Goal: Check status: Check status

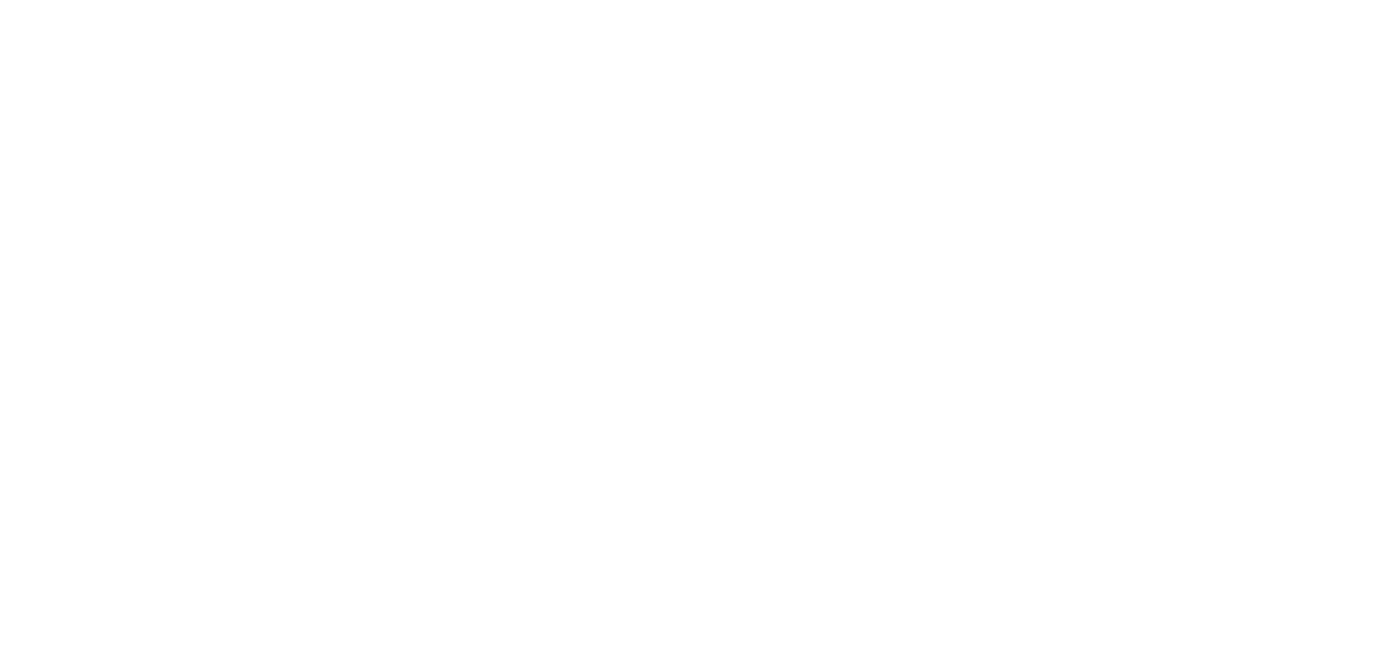
drag, startPoint x: 232, startPoint y: 82, endPoint x: 235, endPoint y: 91, distance: 9.1
click at [236, 0] on html at bounding box center [694, 0] width 1388 height 0
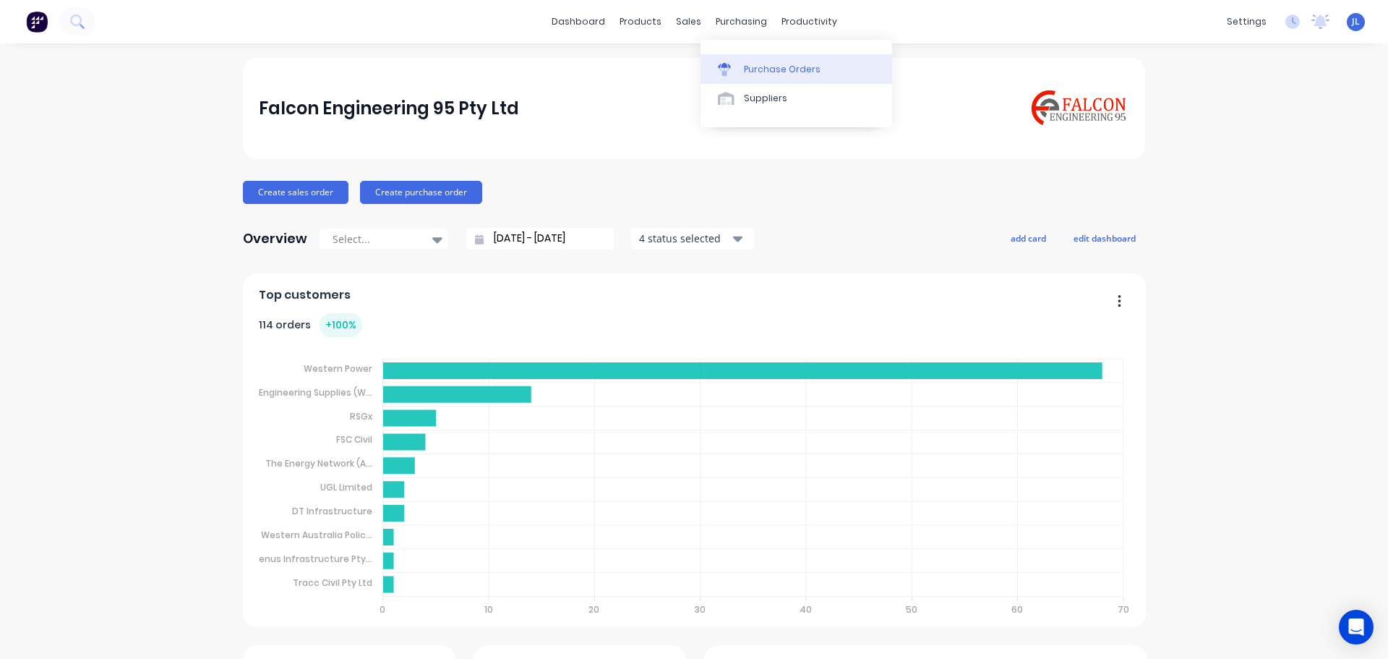
click at [755, 67] on div "Purchase Orders" at bounding box center [782, 69] width 77 height 13
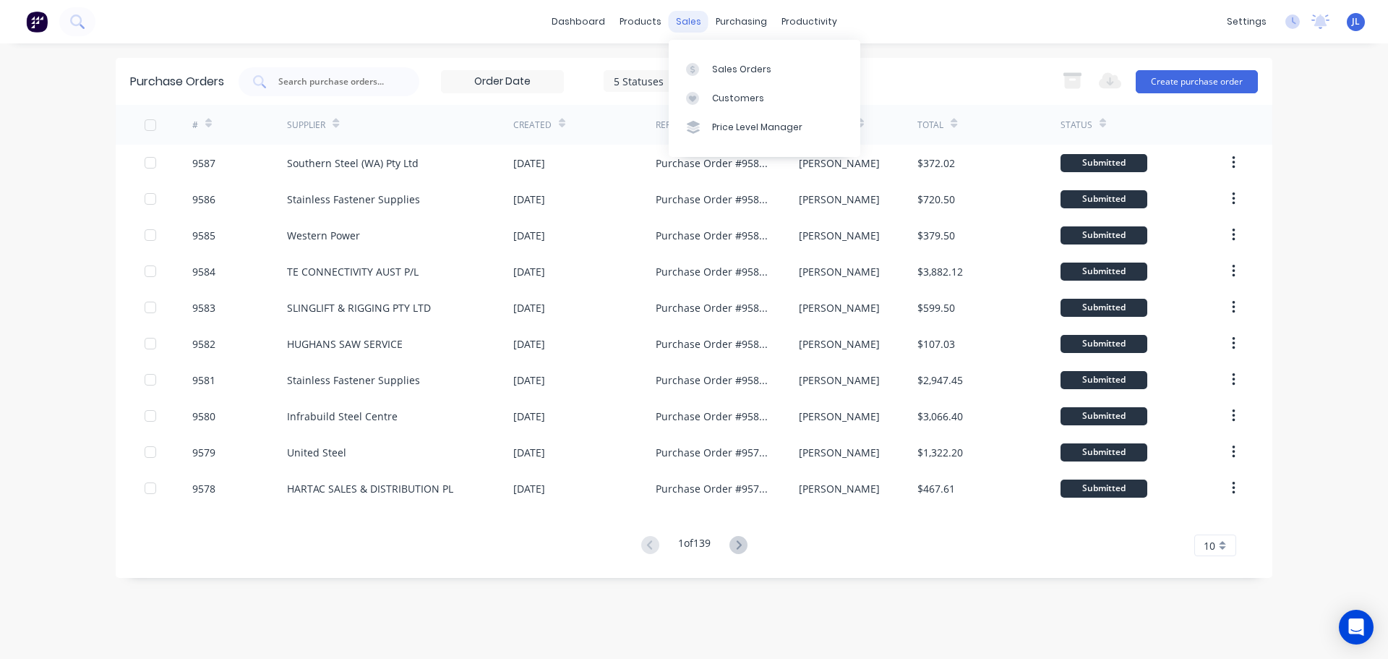
click at [690, 15] on div "sales" at bounding box center [689, 22] width 40 height 22
click at [730, 66] on div "Sales Orders" at bounding box center [741, 69] width 59 height 13
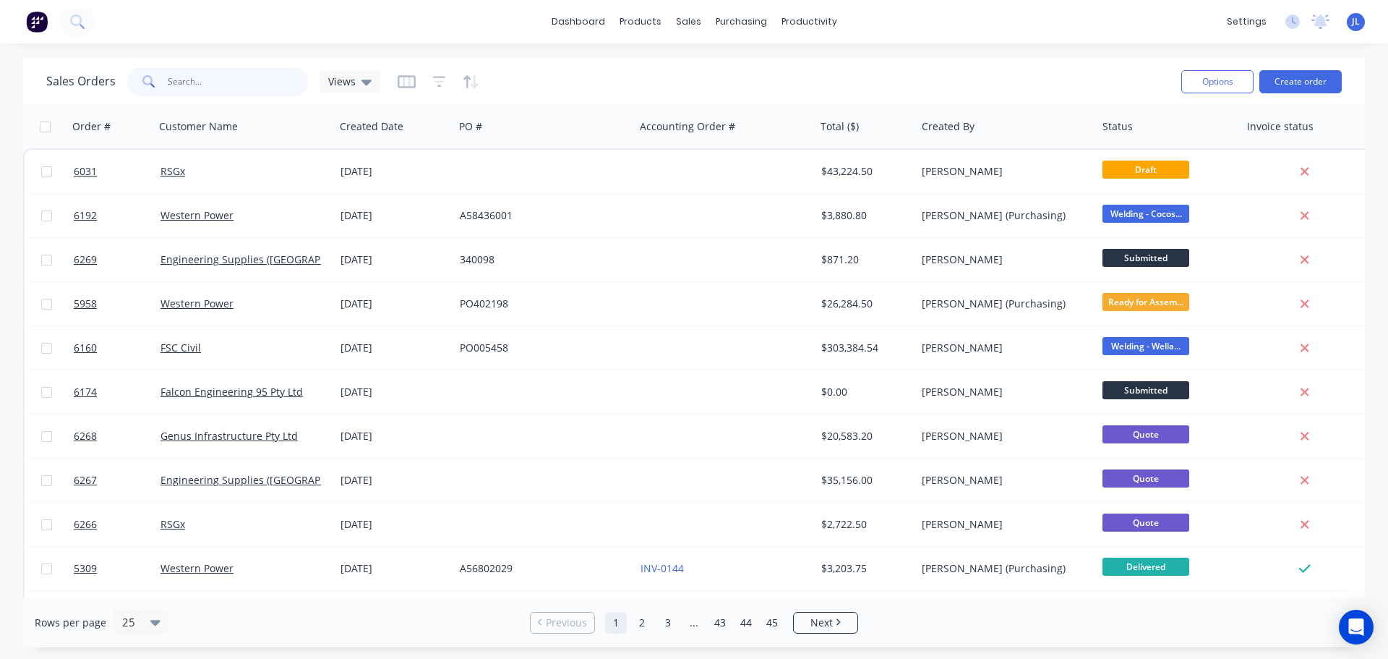
click at [204, 75] on input "text" at bounding box center [238, 81] width 141 height 29
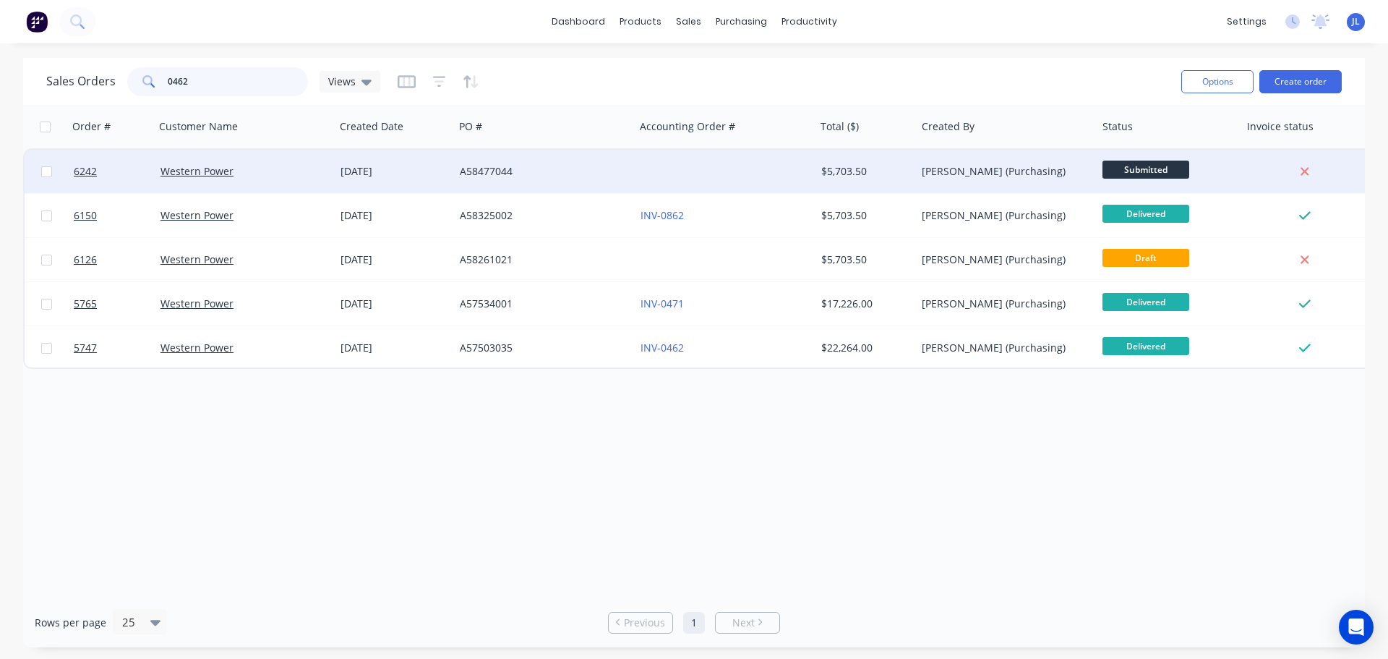
type input "0462"
click at [260, 173] on div "Western Power" at bounding box center [241, 171] width 161 height 14
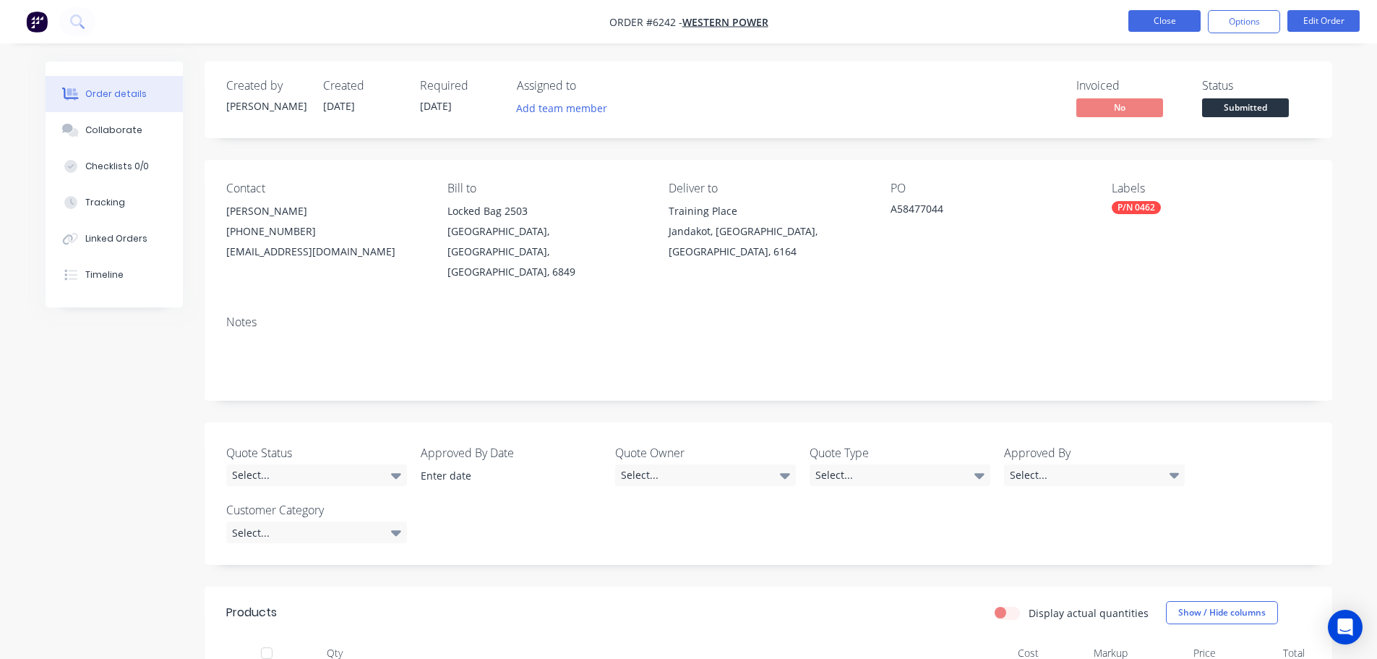
click at [1176, 18] on button "Close" at bounding box center [1165, 21] width 72 height 22
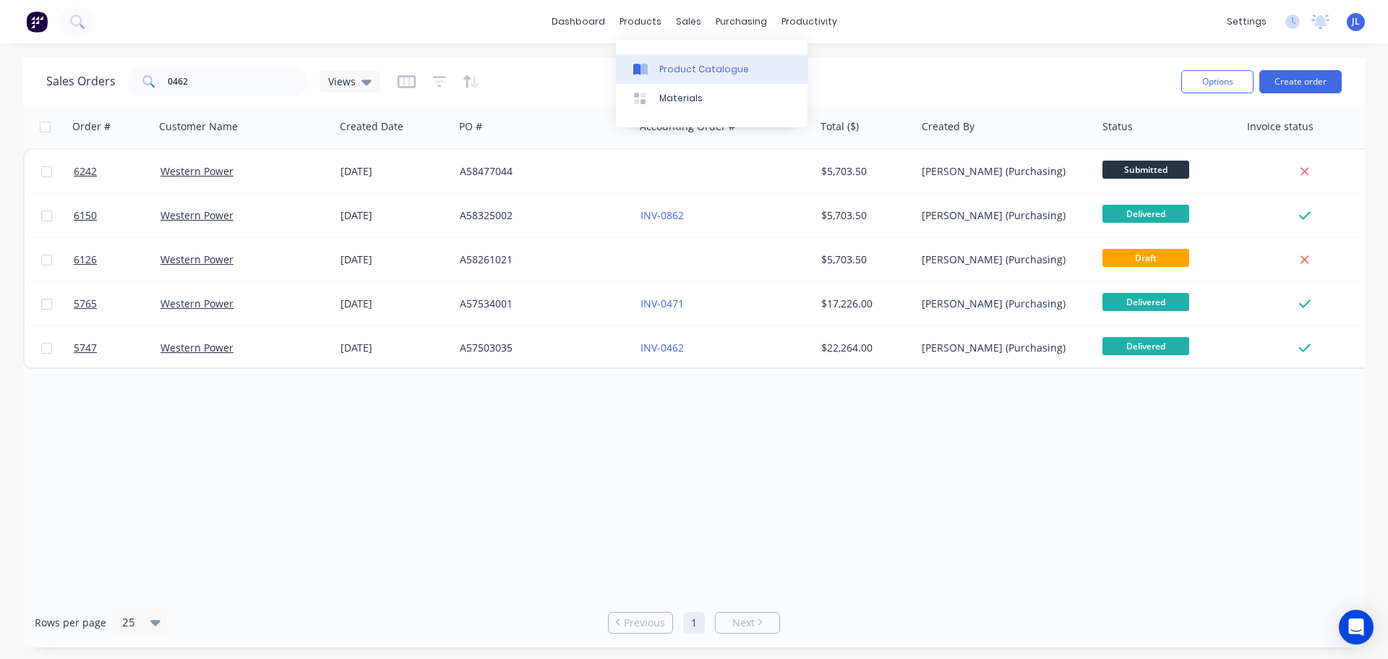
click at [663, 70] on div "Product Catalogue" at bounding box center [704, 69] width 90 height 13
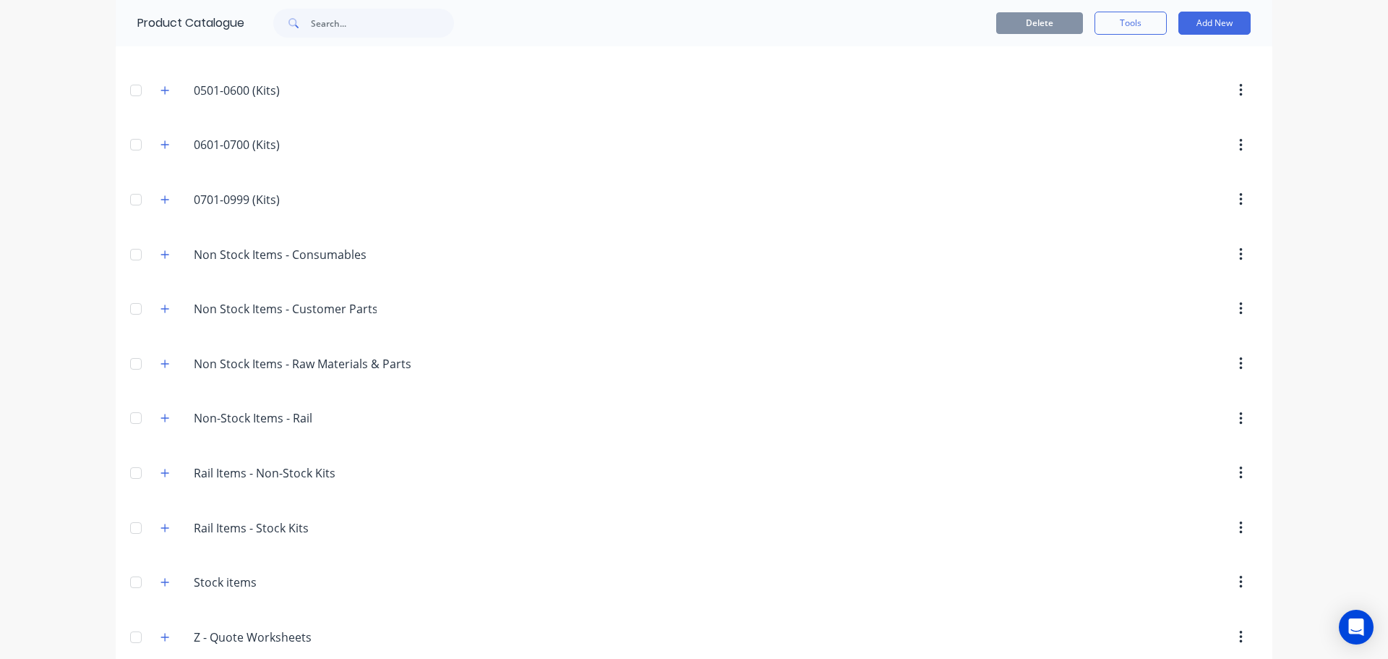
scroll to position [382, 0]
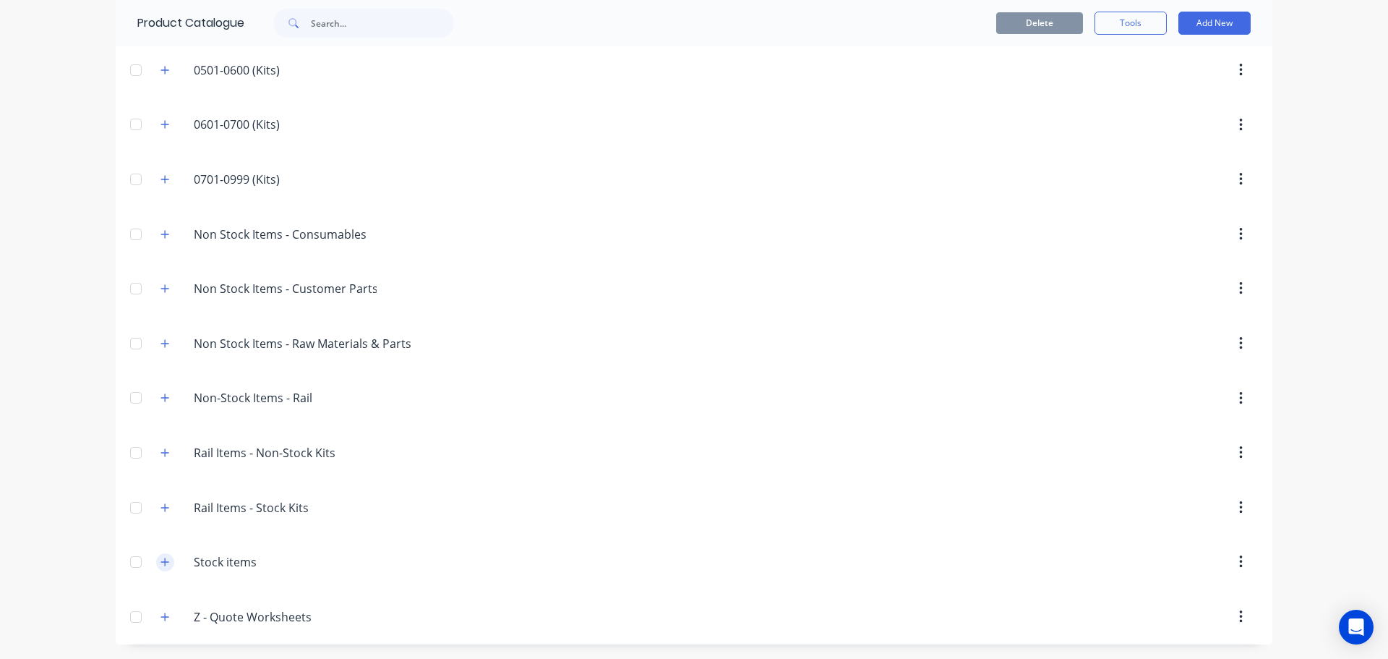
click at [163, 561] on icon "button" at bounding box center [165, 562] width 9 height 10
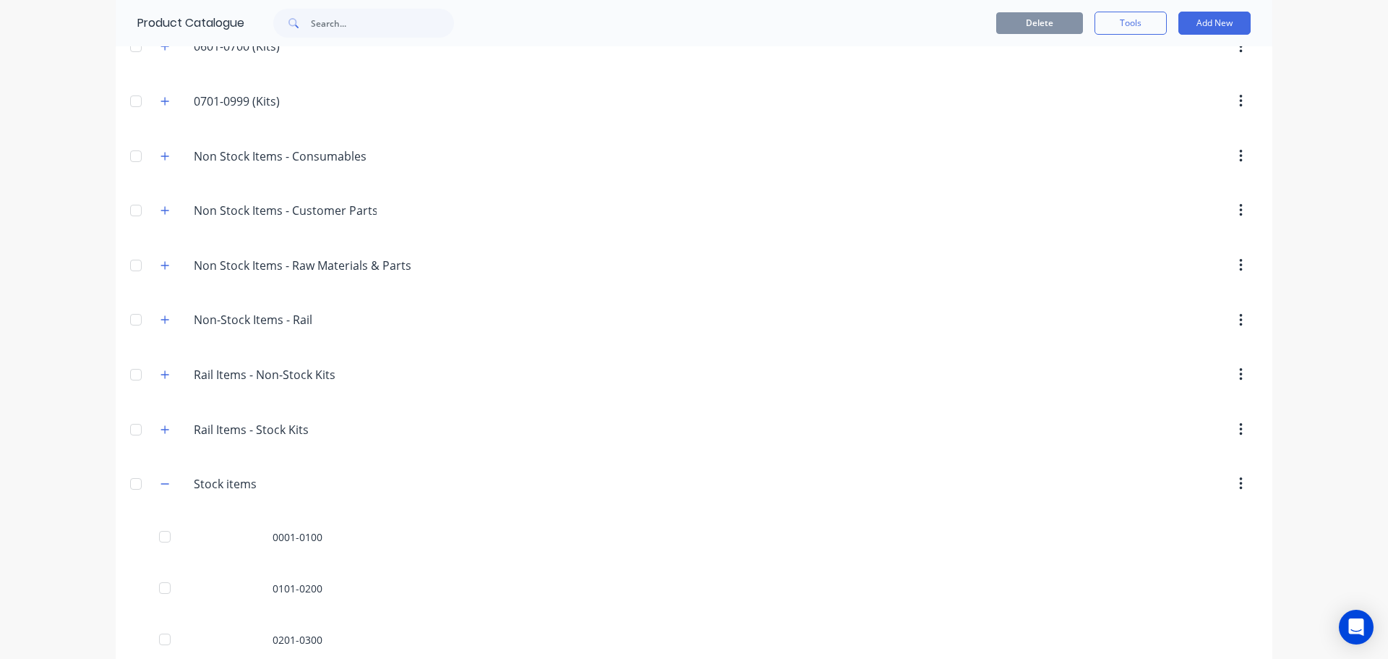
scroll to position [796, 0]
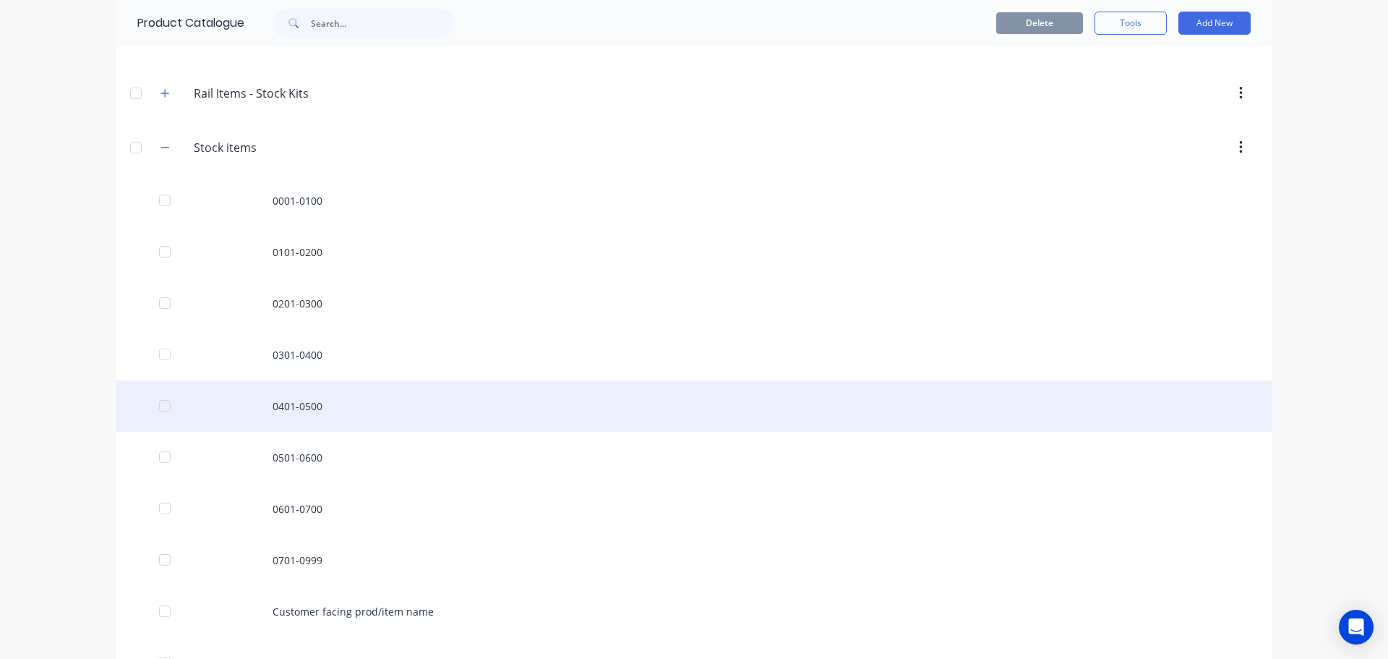
click at [314, 403] on div "0401-0500" at bounding box center [694, 405] width 1157 height 51
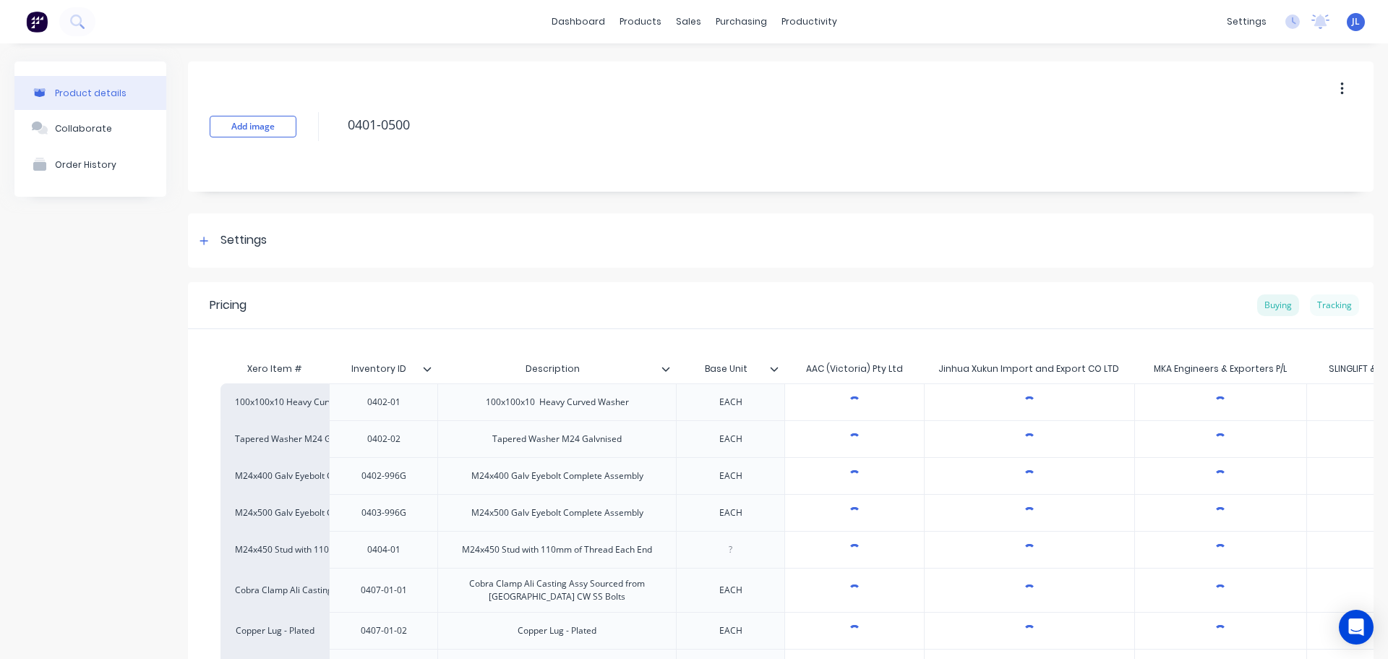
click at [1330, 305] on div "Tracking" at bounding box center [1334, 305] width 49 height 22
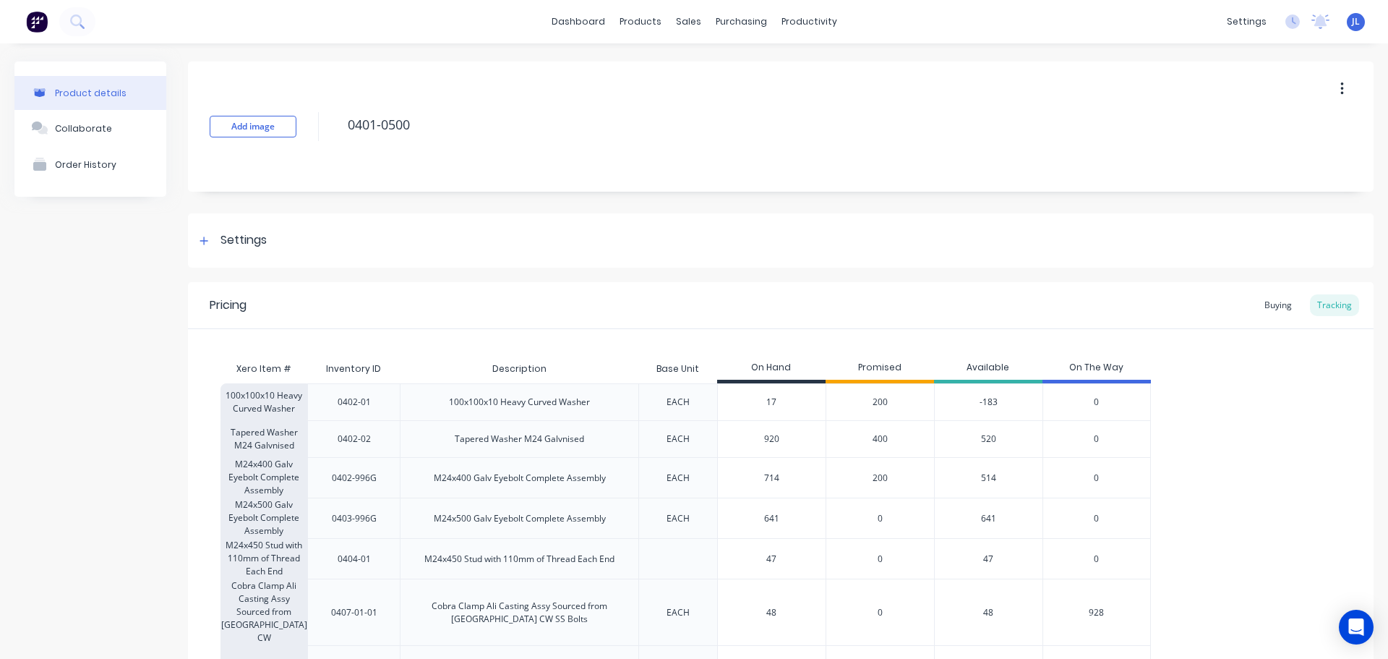
type textarea "x"
click at [670, 67] on div "Product Catalogue" at bounding box center [699, 69] width 90 height 13
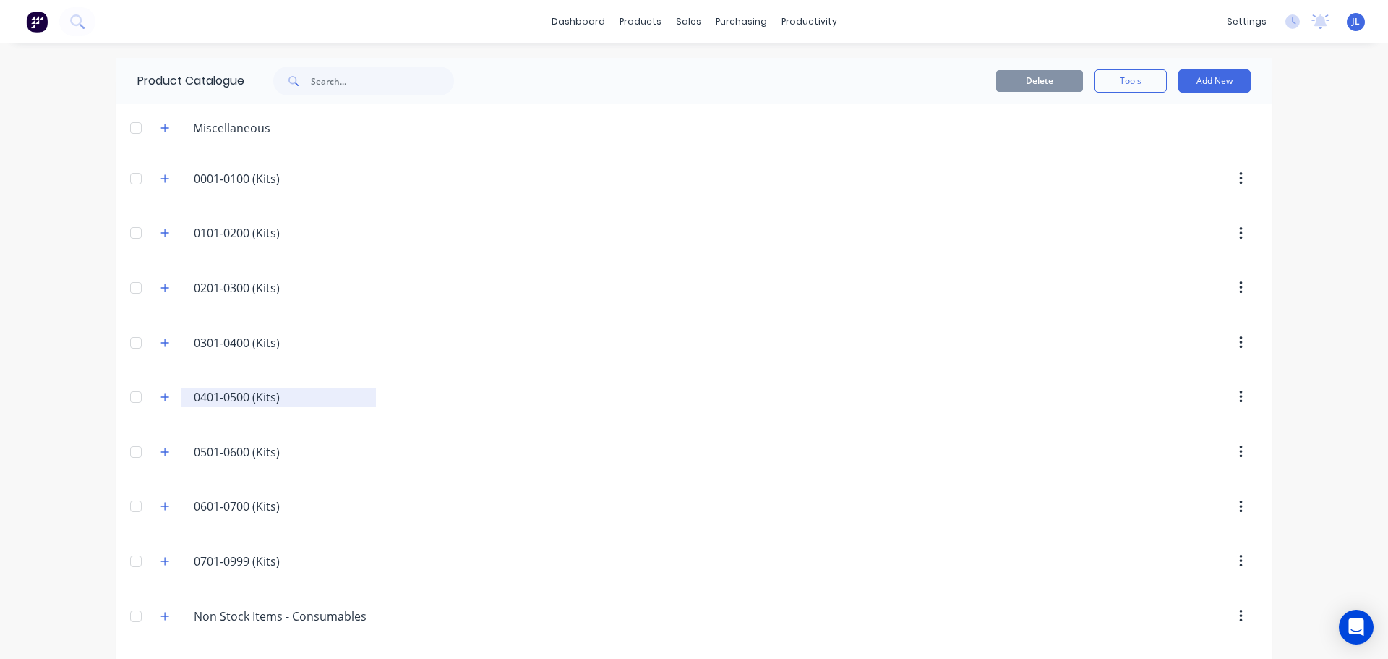
click at [221, 406] on div "0401-0500.(Kits). 0401-0500 (Kits)" at bounding box center [278, 397] width 194 height 19
click at [161, 395] on icon "button" at bounding box center [165, 397] width 9 height 10
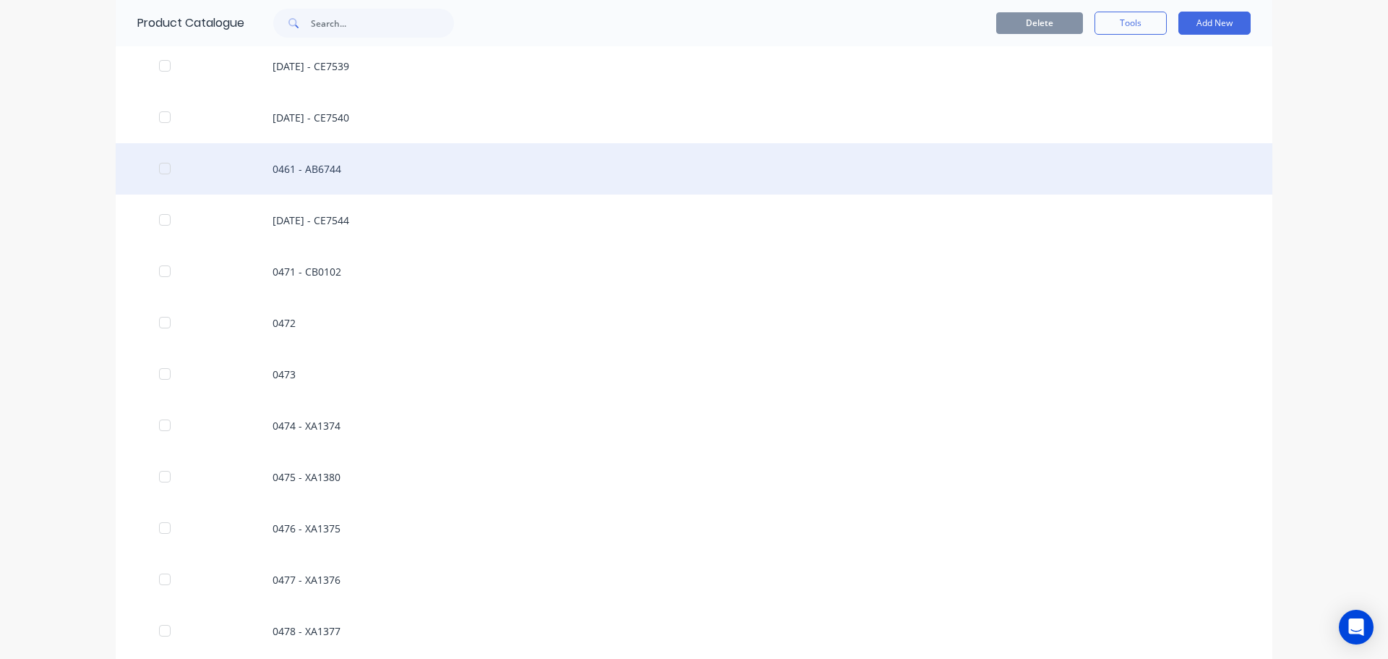
scroll to position [3019, 0]
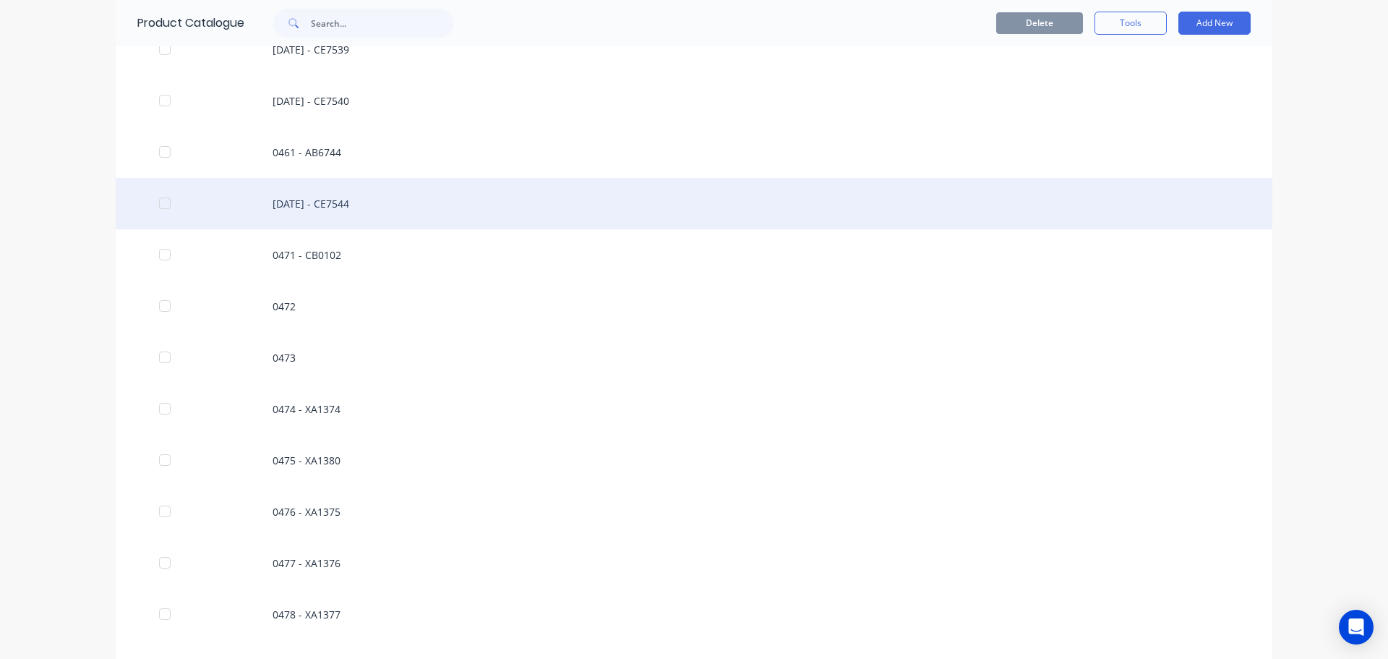
click at [328, 212] on div "[DATE] - CE7544" at bounding box center [694, 203] width 1157 height 51
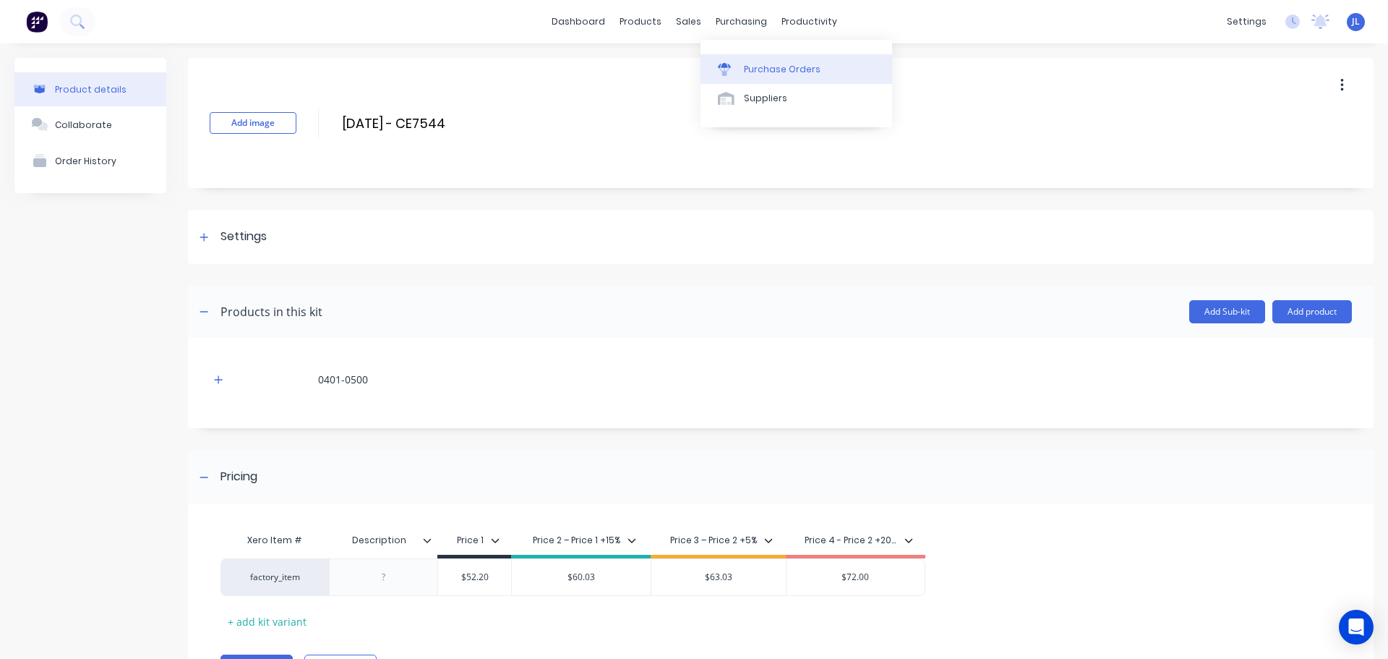
click at [753, 69] on div "Purchase Orders" at bounding box center [782, 69] width 77 height 13
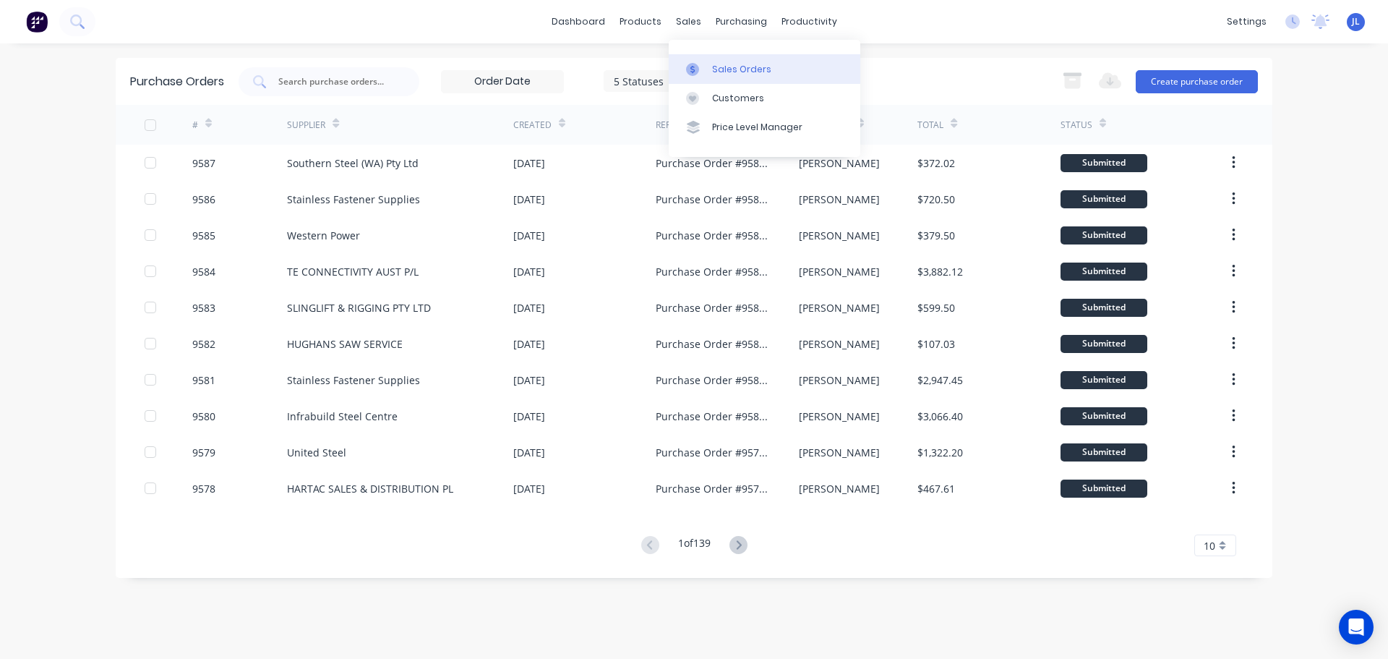
click at [722, 69] on div "Sales Orders" at bounding box center [741, 69] width 59 height 13
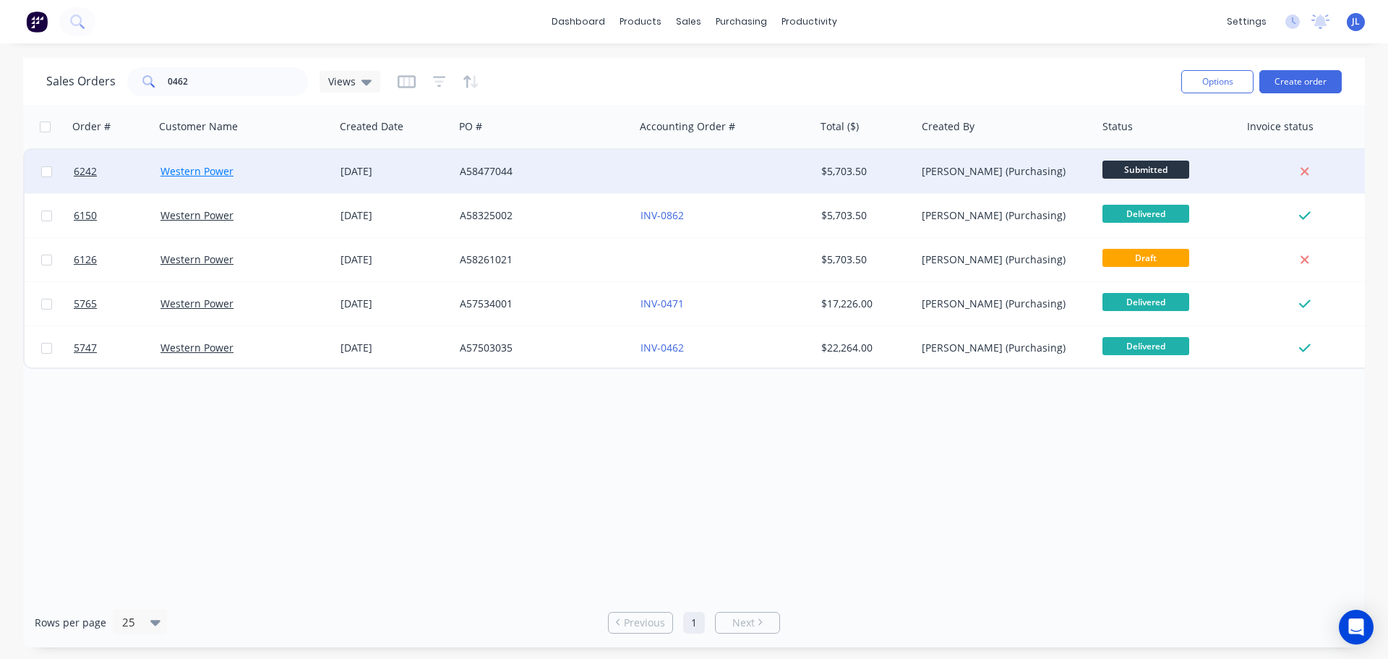
click at [218, 170] on link "Western Power" at bounding box center [197, 171] width 73 height 14
click at [82, 168] on span "6242" at bounding box center [85, 171] width 23 height 14
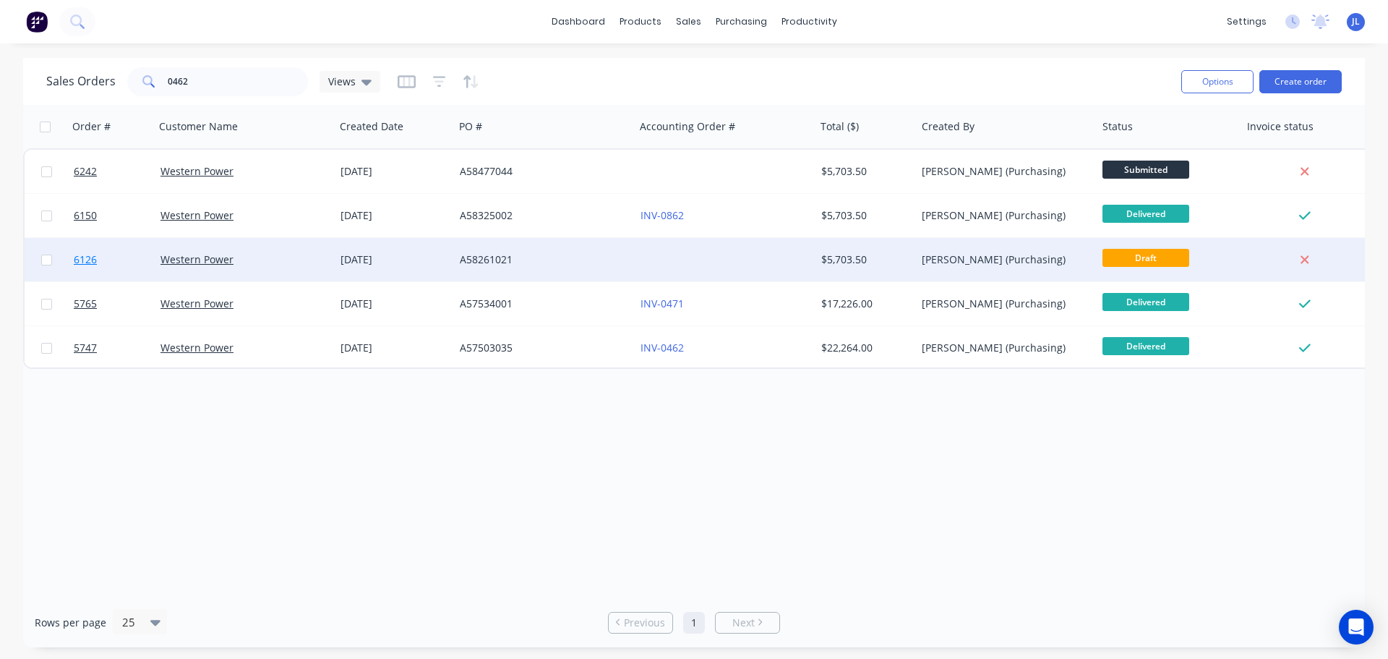
click at [84, 259] on span "6126" at bounding box center [85, 259] width 23 height 14
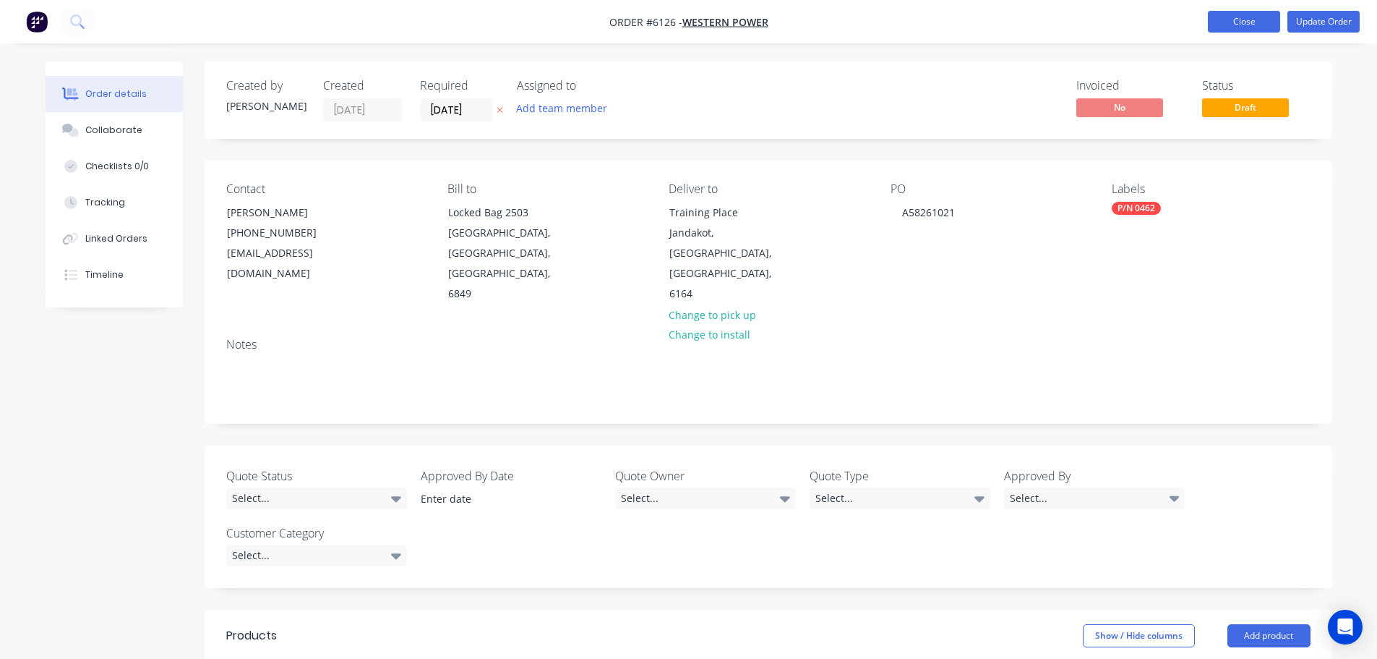
click at [1242, 21] on button "Close" at bounding box center [1244, 22] width 72 height 22
